Goal: Task Accomplishment & Management: Complete application form

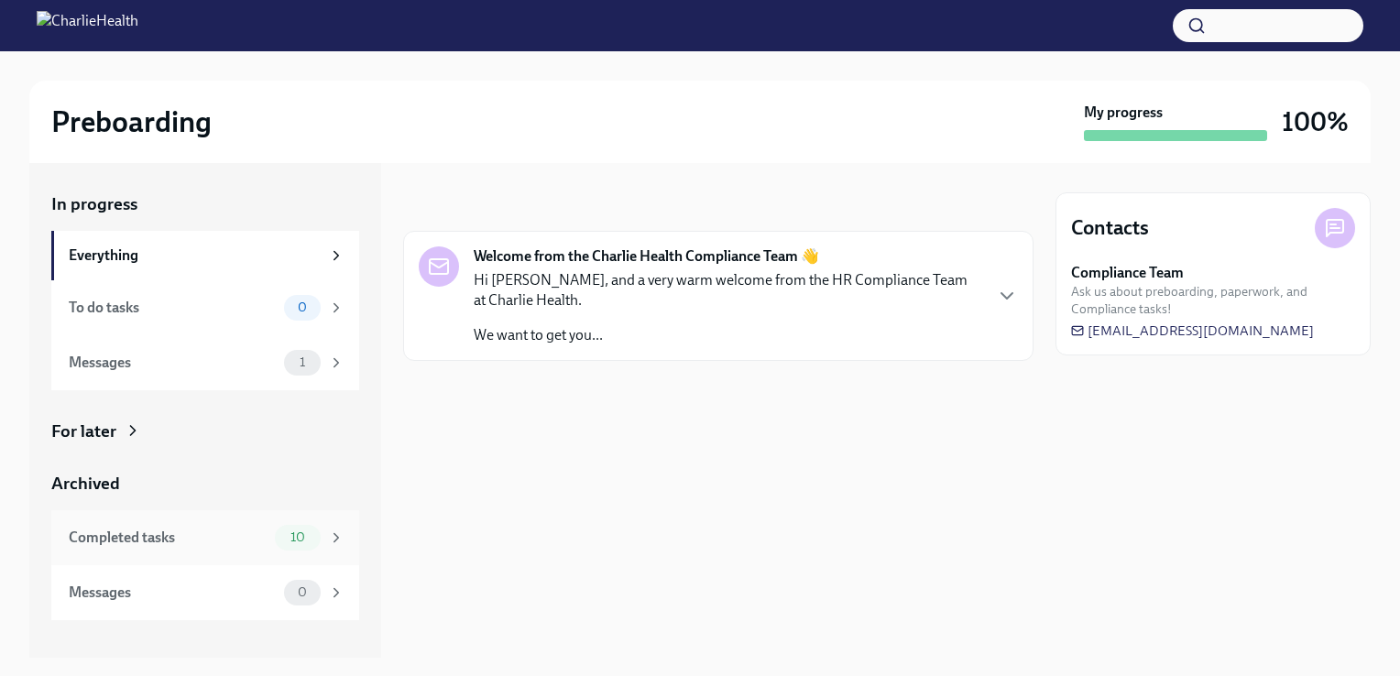
click at [284, 529] on div "10" at bounding box center [298, 538] width 46 height 26
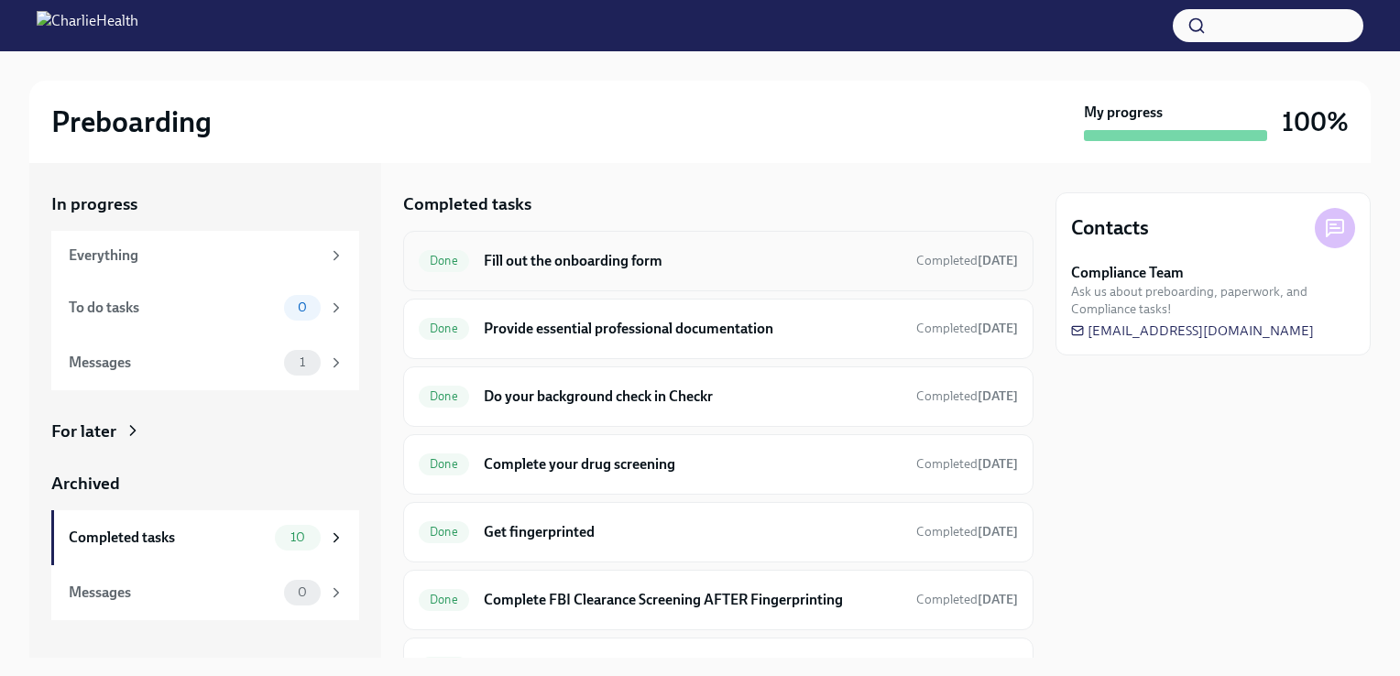
click at [597, 275] on div "Done Fill out the onboarding form Completed [DATE]" at bounding box center [718, 261] width 630 height 60
click at [572, 254] on h6 "Fill out the onboarding form" at bounding box center [693, 261] width 418 height 20
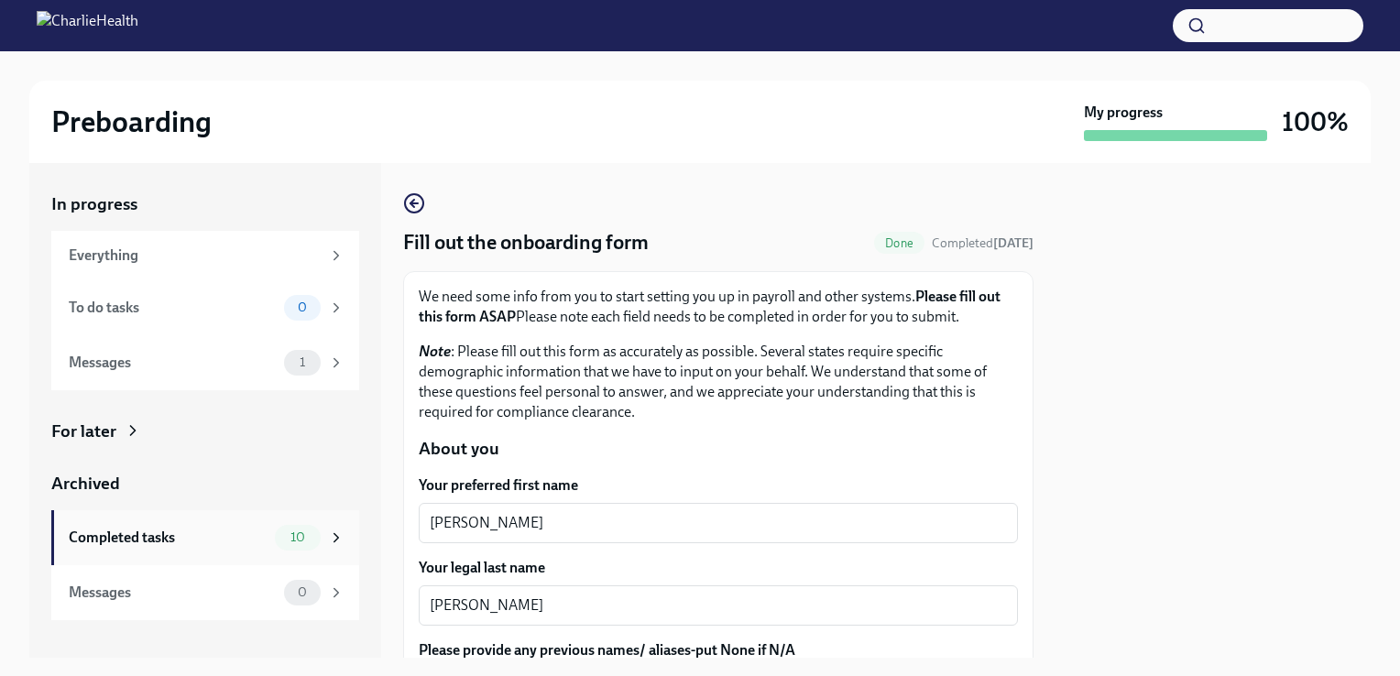
click at [302, 523] on div "Completed tasks 10" at bounding box center [205, 537] width 308 height 55
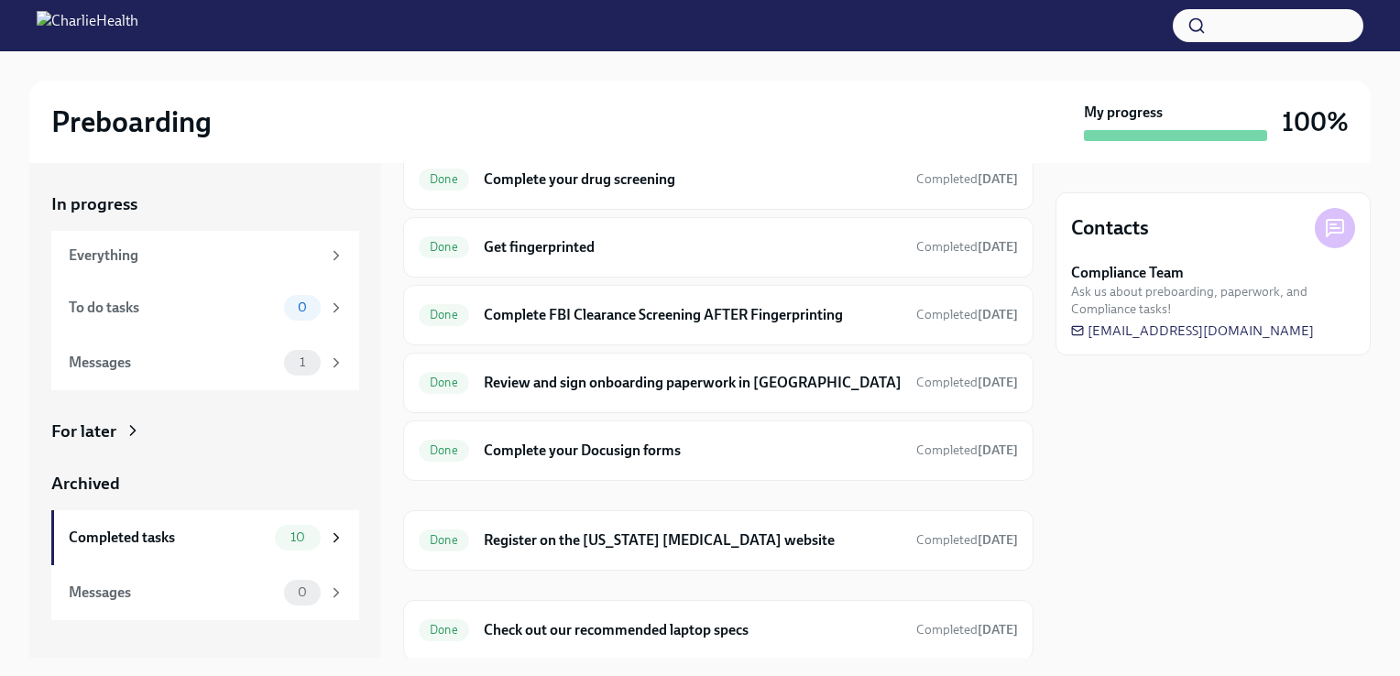
scroll to position [341, 0]
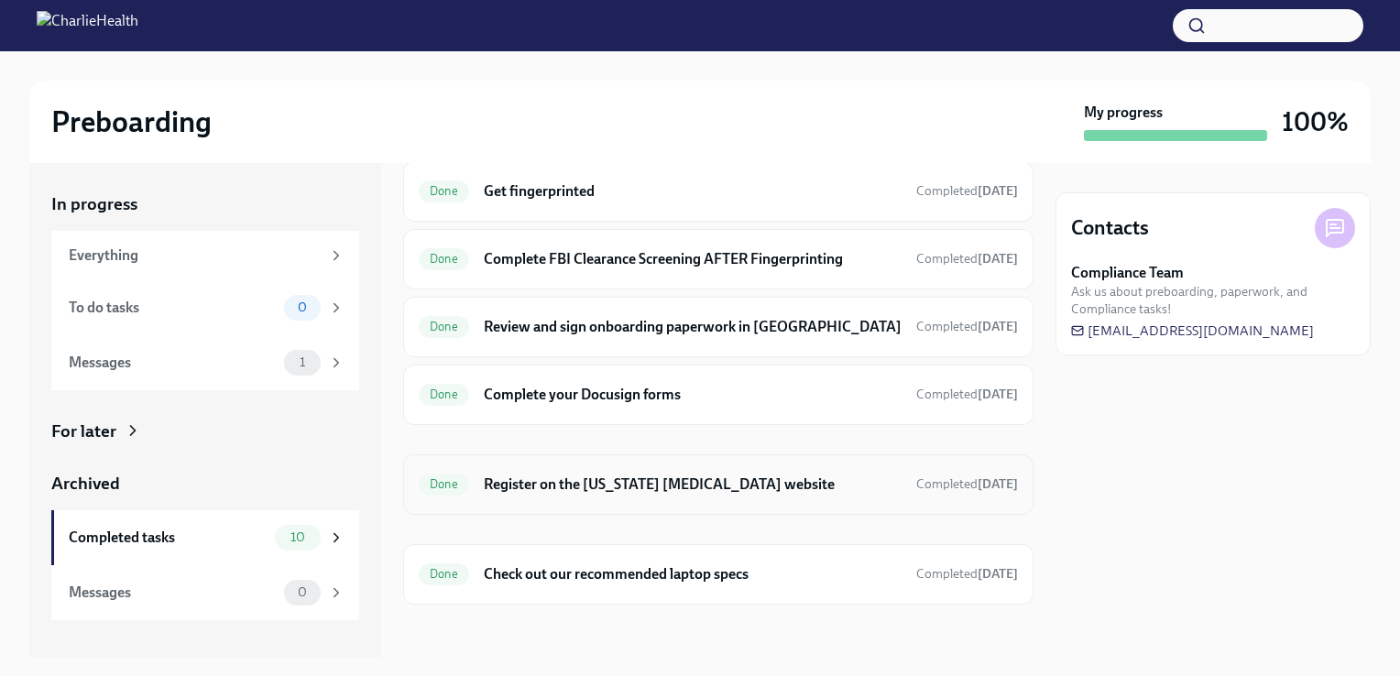
click at [797, 476] on h6 "Register on the [US_STATE] [MEDICAL_DATA] website" at bounding box center [693, 485] width 418 height 20
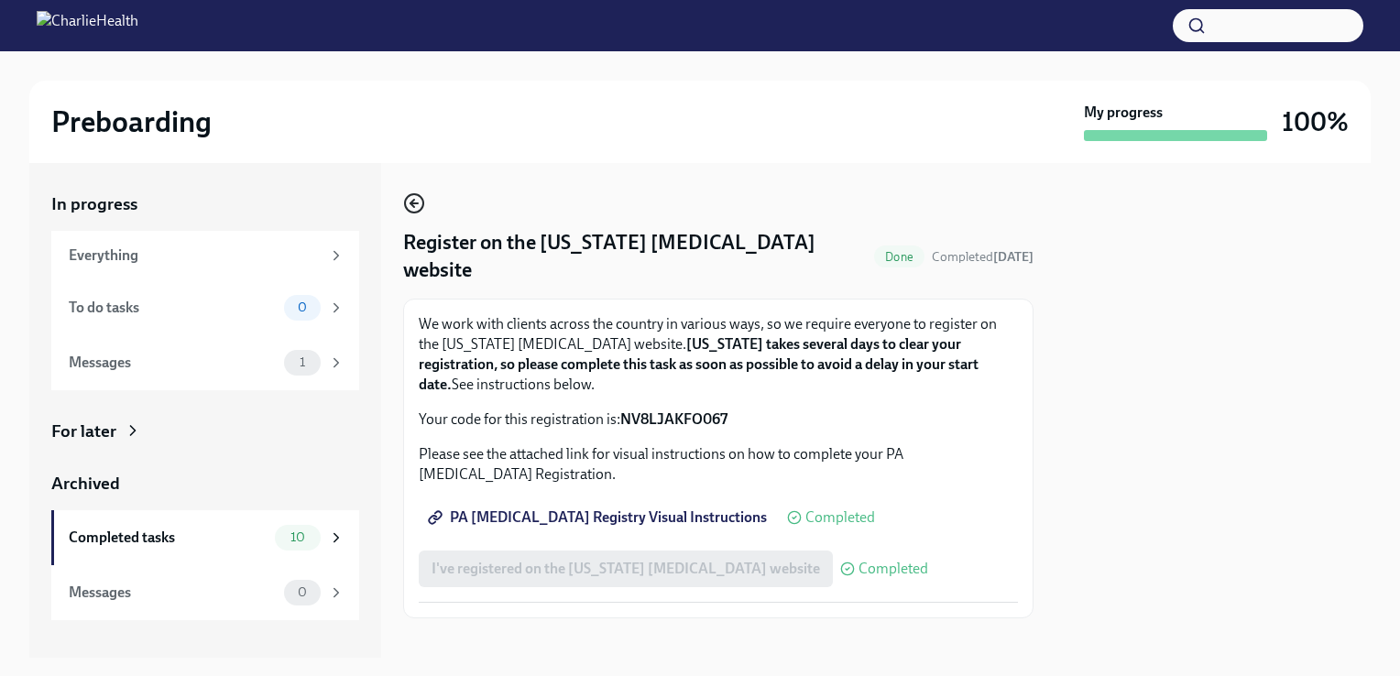
click at [410, 206] on icon "button" at bounding box center [414, 203] width 22 height 22
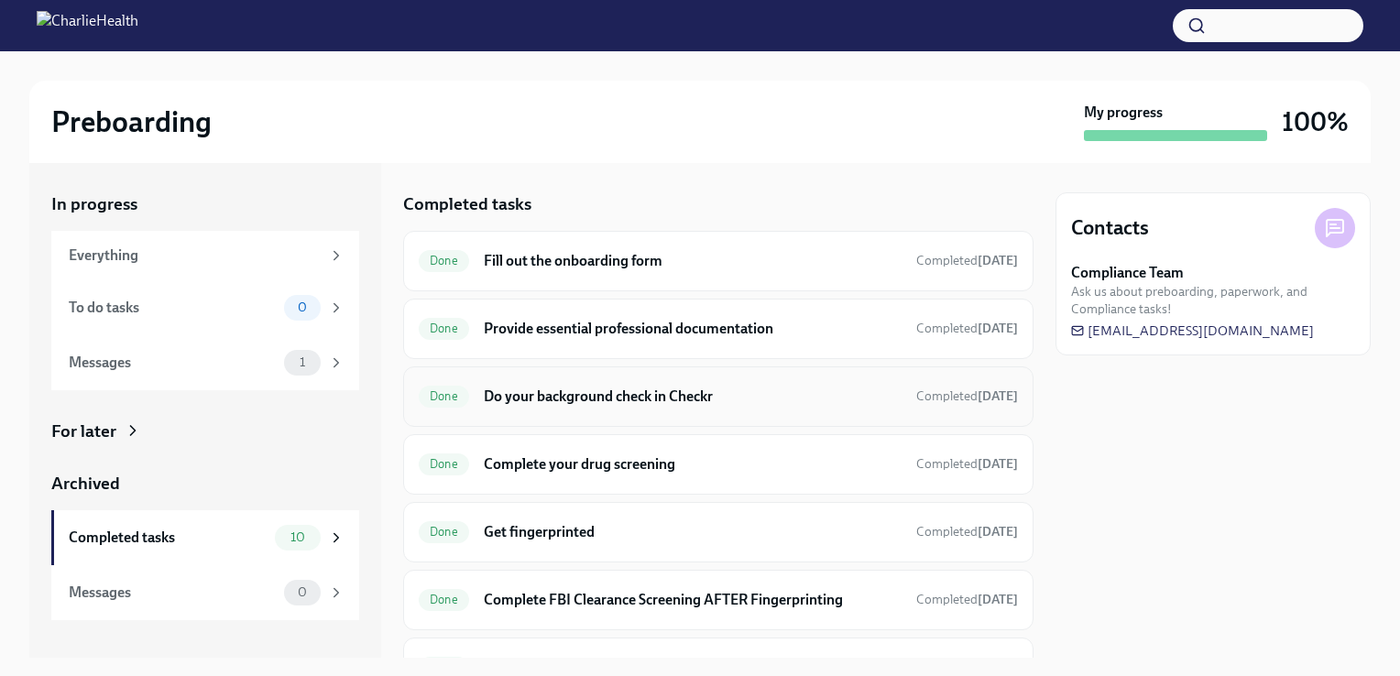
click at [537, 401] on h6 "Do your background check in Checkr" at bounding box center [693, 397] width 418 height 20
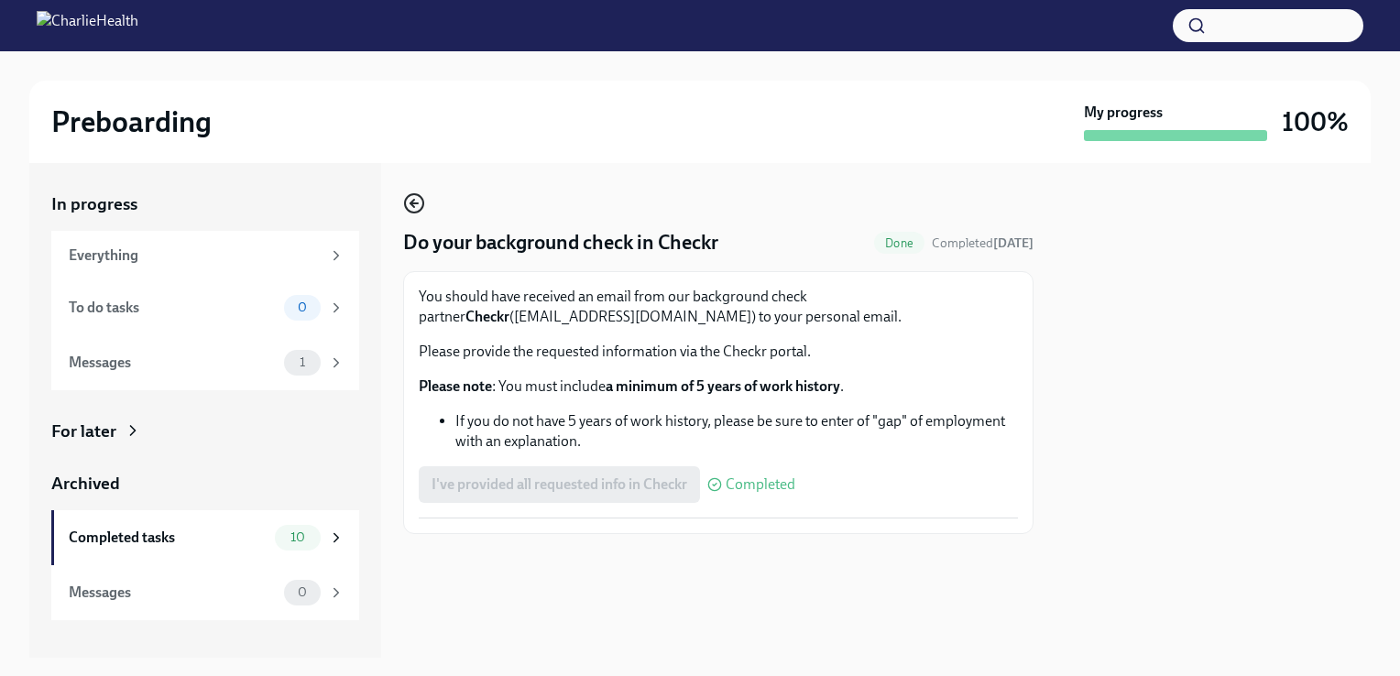
click at [412, 200] on icon "button" at bounding box center [414, 203] width 22 height 22
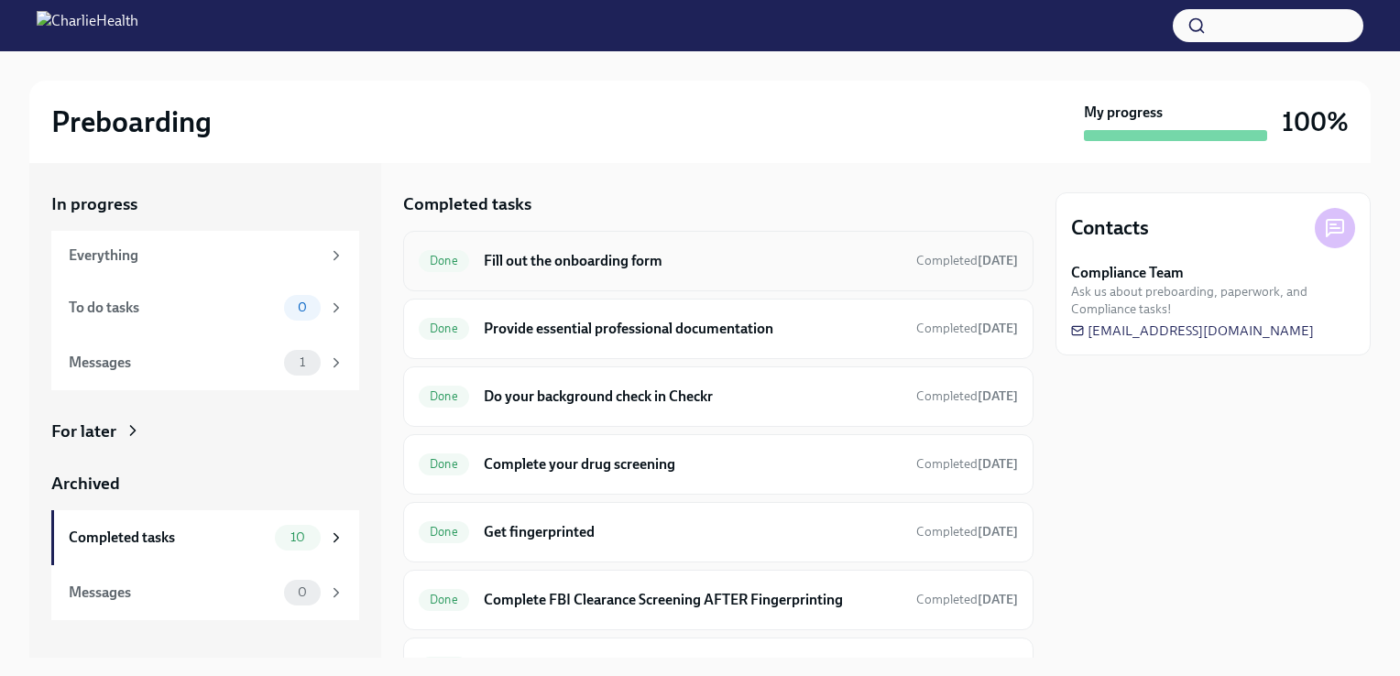
click at [589, 271] on div "Done Fill out the onboarding form Completed [DATE]" at bounding box center [718, 260] width 599 height 29
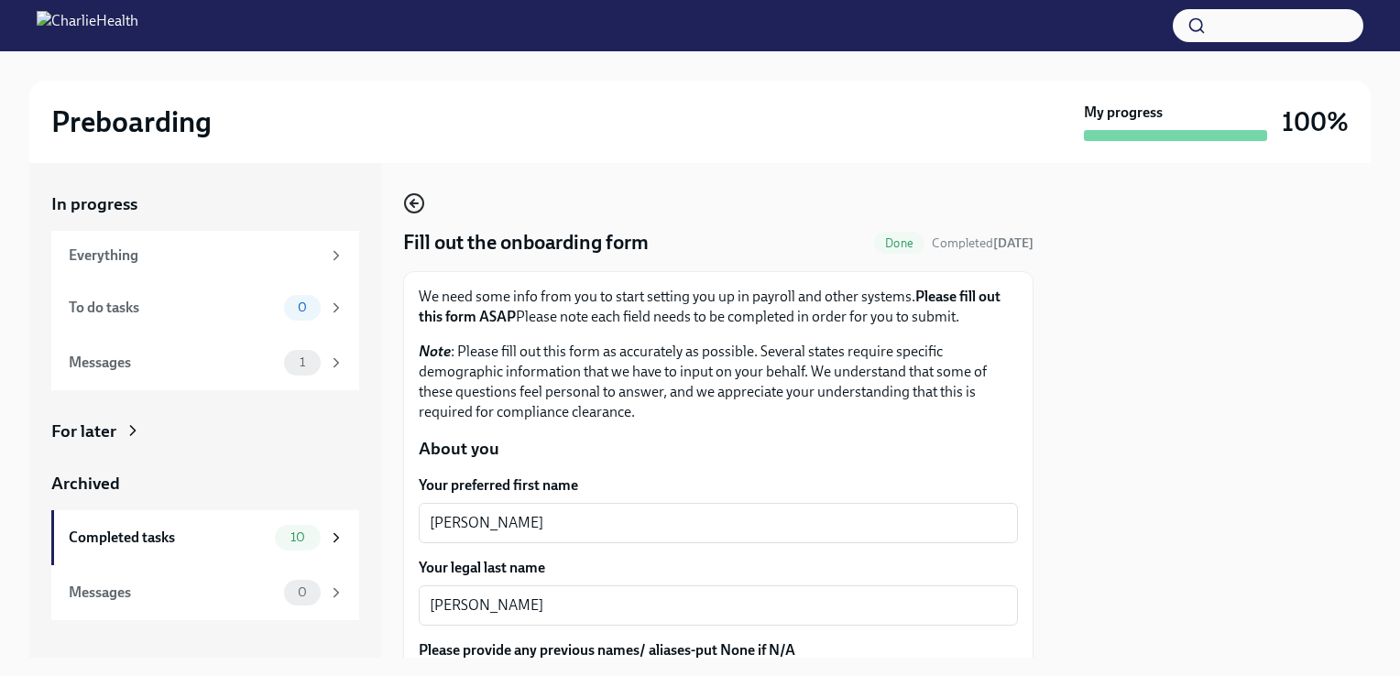
click at [411, 207] on icon "button" at bounding box center [414, 203] width 22 height 22
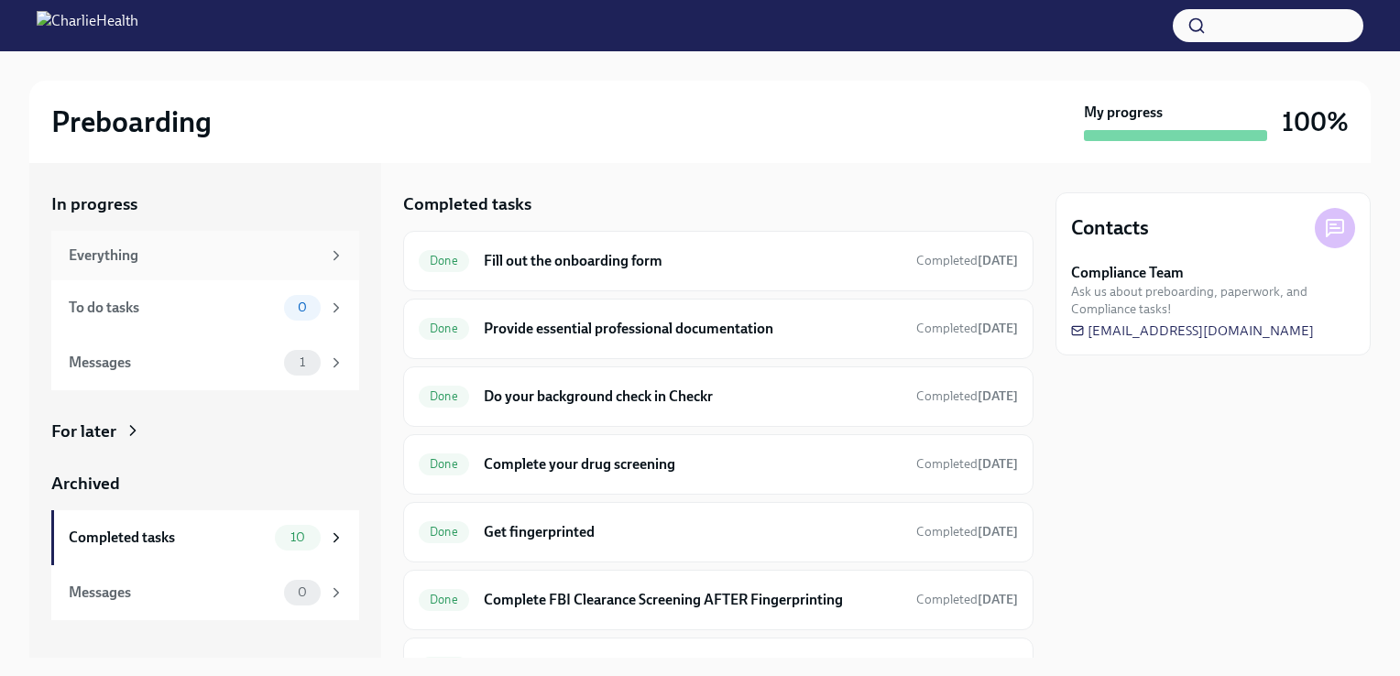
click at [302, 236] on div "Everything" at bounding box center [205, 255] width 308 height 49
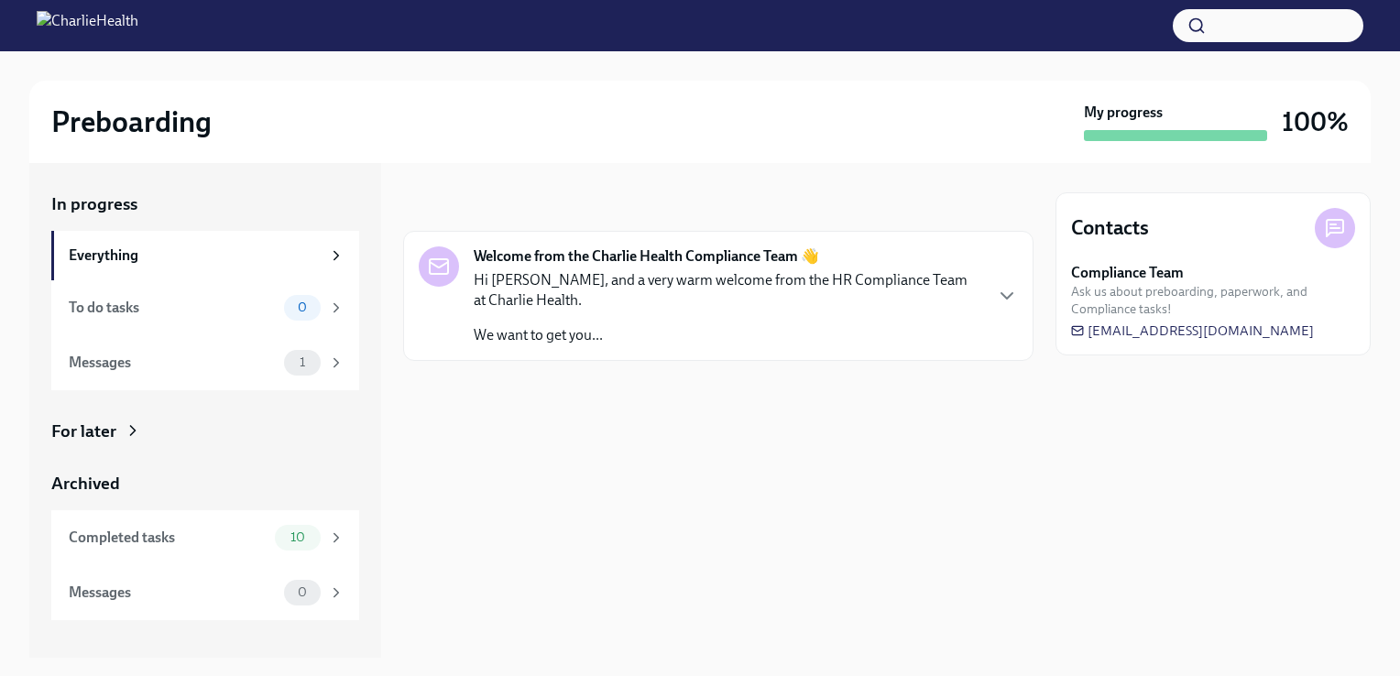
click at [485, 243] on div "Welcome from the Charlie Health Compliance Team 👋 Hi [PERSON_NAME], and a very …" at bounding box center [718, 296] width 630 height 130
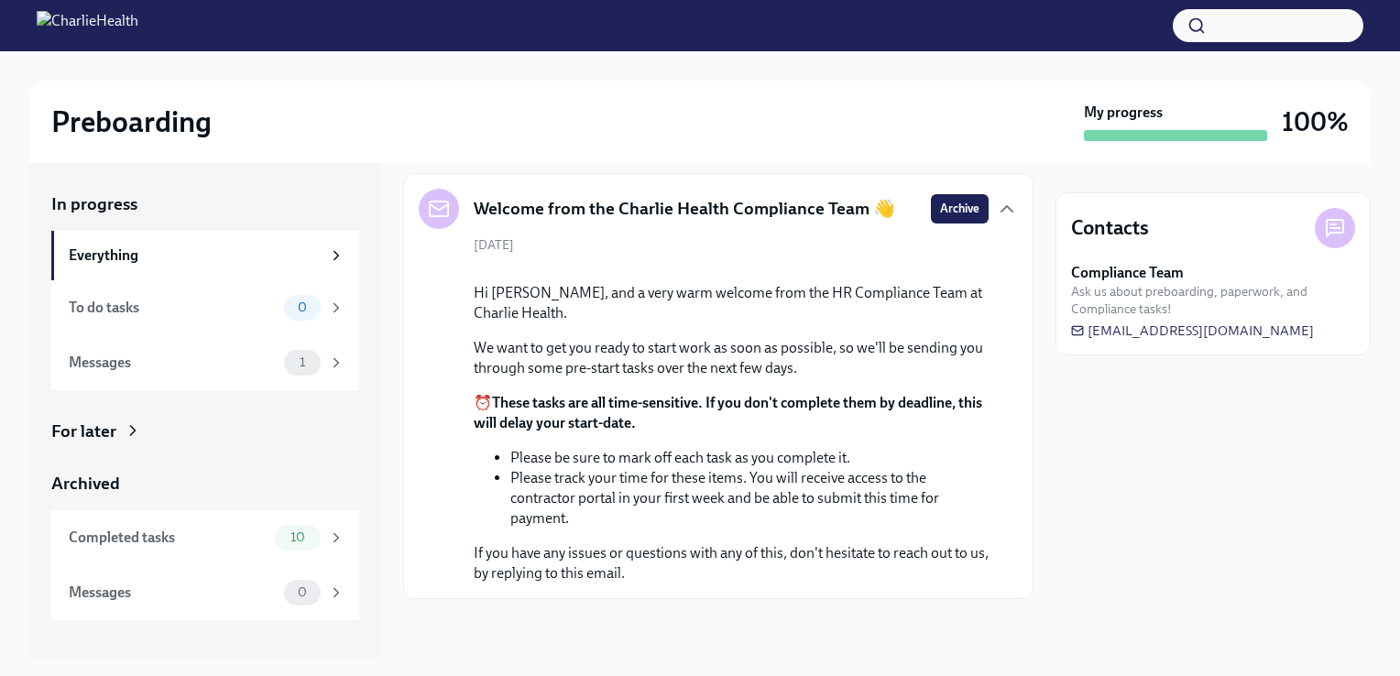
scroll to position [201, 0]
